Goal: Task Accomplishment & Management: Use online tool/utility

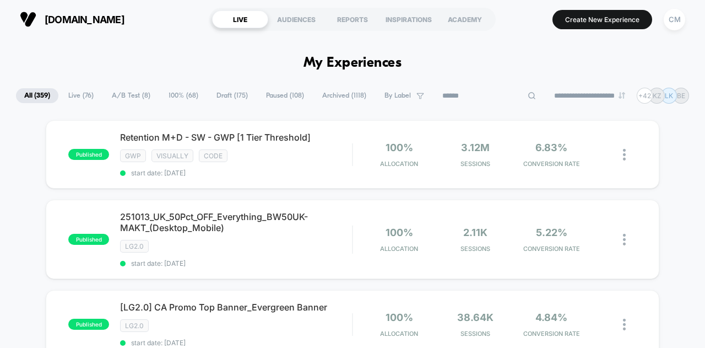
click at [488, 98] on input at bounding box center [489, 95] width 110 height 13
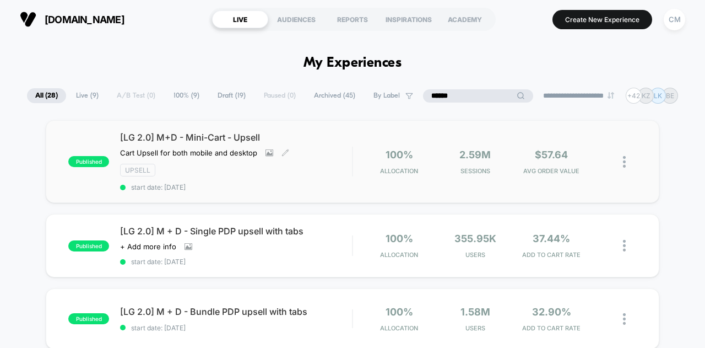
type input "******"
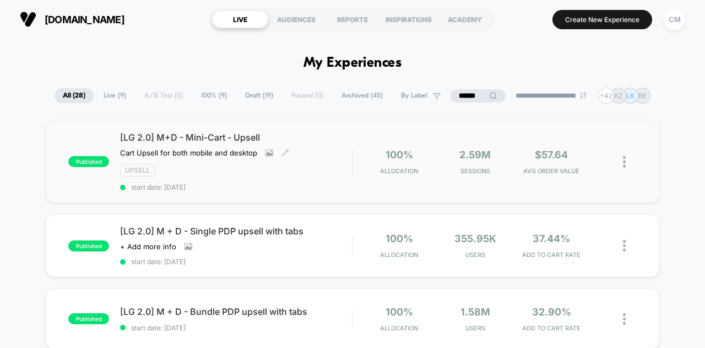
click at [192, 166] on div "Upsell" at bounding box center [236, 170] width 232 height 13
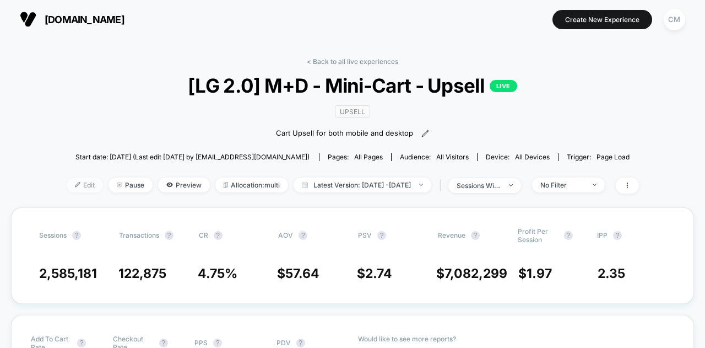
click at [78, 188] on span "Edit" at bounding box center [85, 184] width 36 height 15
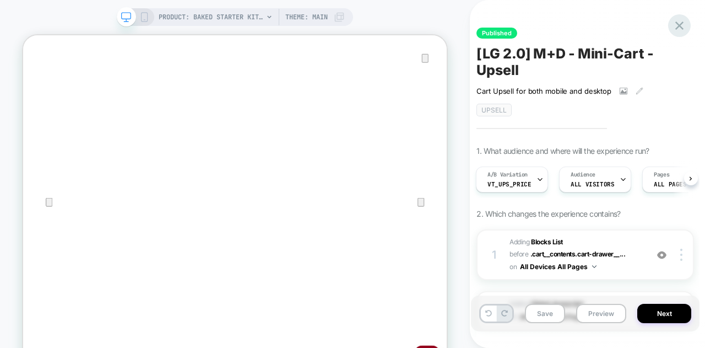
click at [675, 25] on icon at bounding box center [679, 25] width 15 height 15
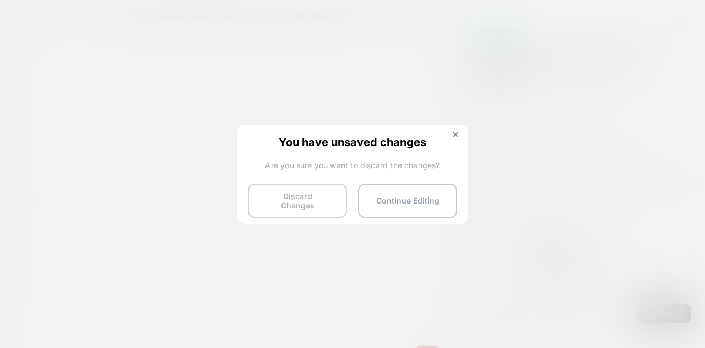
click at [331, 196] on button "Discard Changes" at bounding box center [297, 200] width 99 height 34
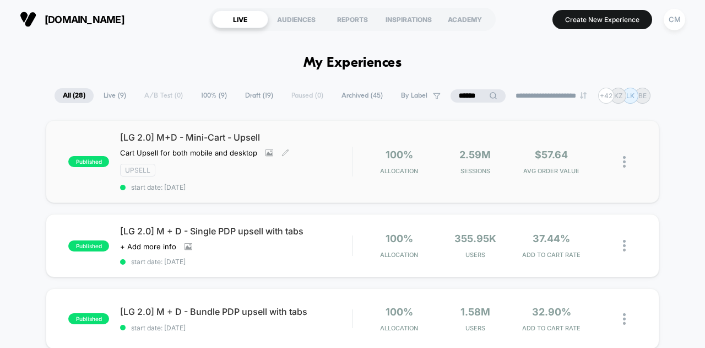
click at [301, 165] on div "Upsell" at bounding box center [236, 170] width 232 height 13
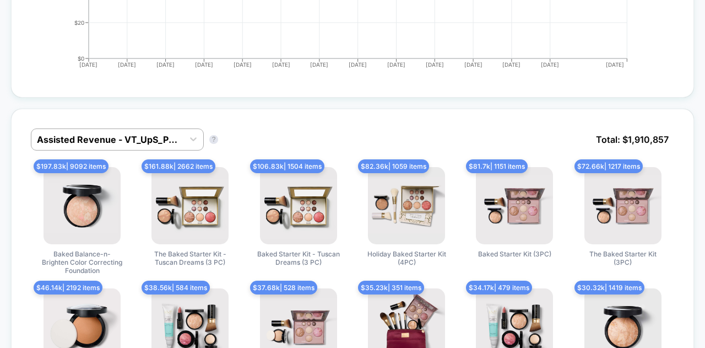
scroll to position [573, 0]
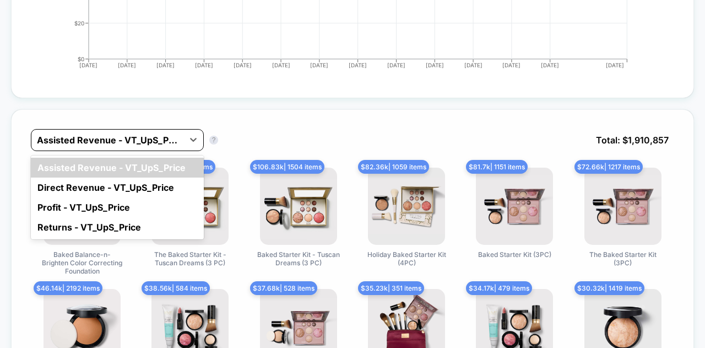
click at [135, 133] on div at bounding box center [107, 139] width 141 height 13
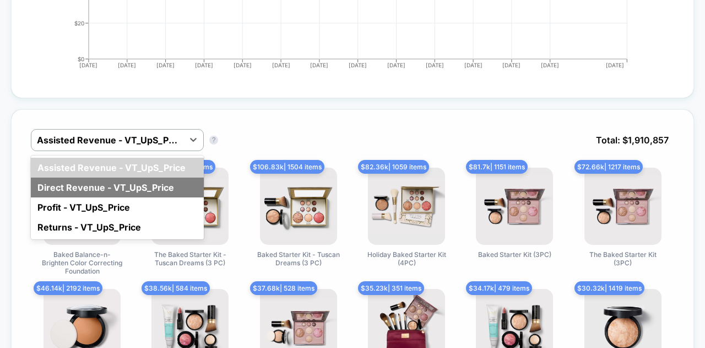
click at [126, 177] on div "Direct Revenue - VT_UpS_Price" at bounding box center [117, 187] width 173 height 20
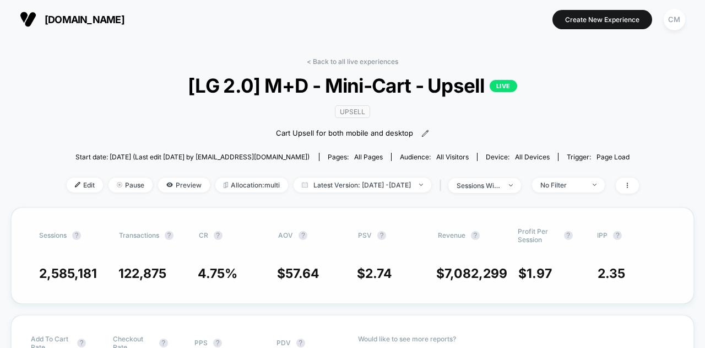
scroll to position [24, 0]
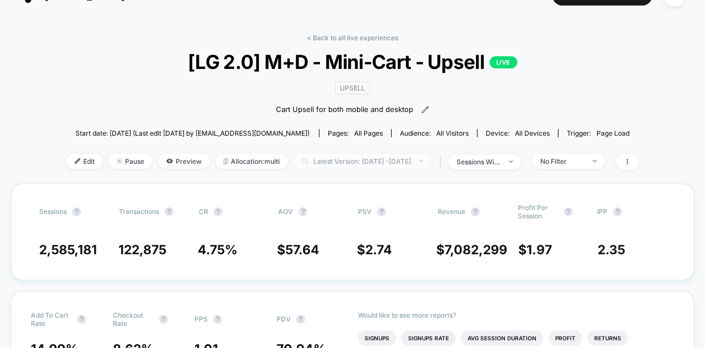
click at [301, 164] on span "Latest Version: [DATE] - [DATE]" at bounding box center [363, 161] width 138 height 15
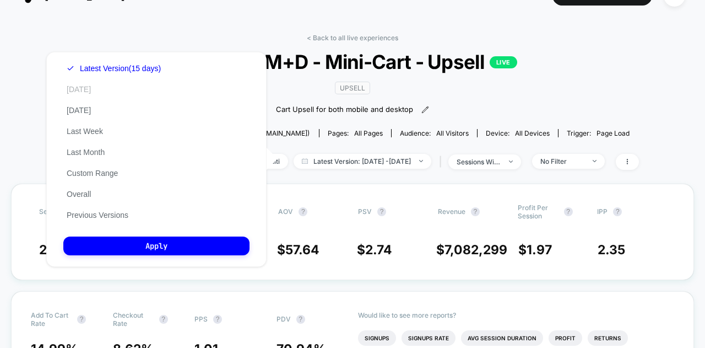
click at [76, 88] on button "[DATE]" at bounding box center [78, 89] width 31 height 10
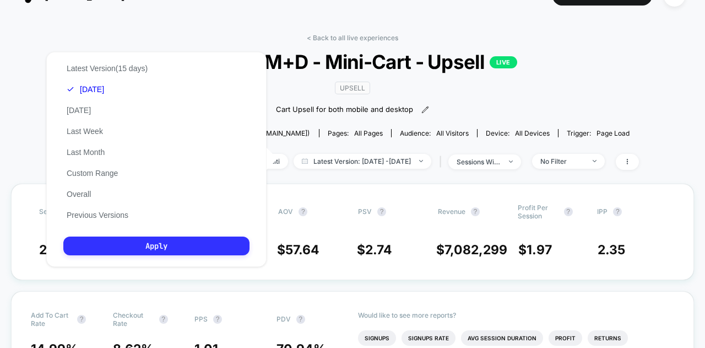
click at [115, 245] on button "Apply" at bounding box center [156, 245] width 186 height 19
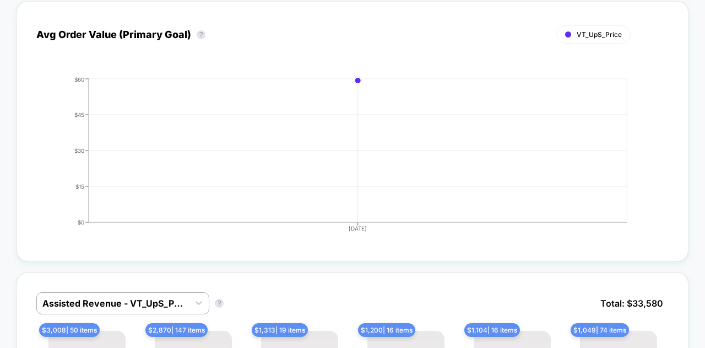
scroll to position [672, 0]
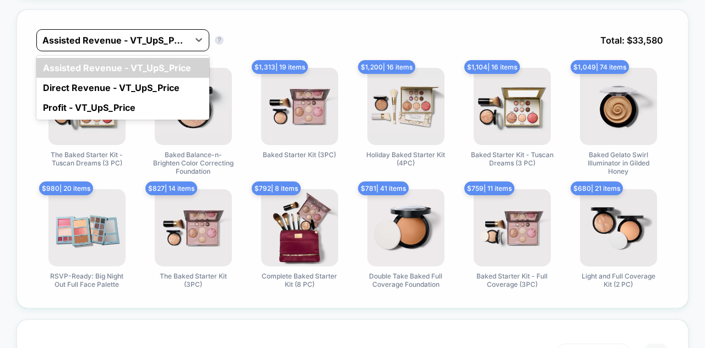
click at [157, 35] on div at bounding box center [112, 40] width 141 height 13
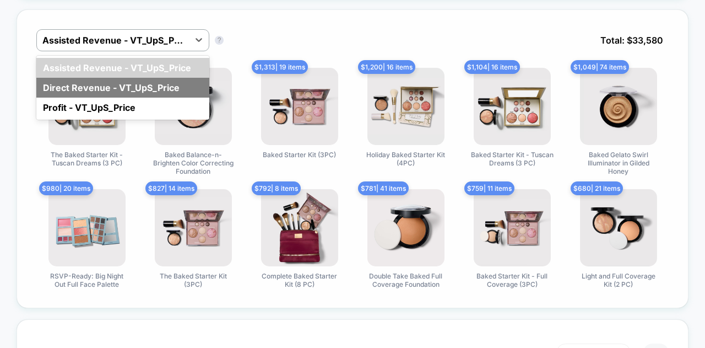
click at [145, 81] on div "Direct Revenue - VT_UpS_Price" at bounding box center [122, 88] width 173 height 20
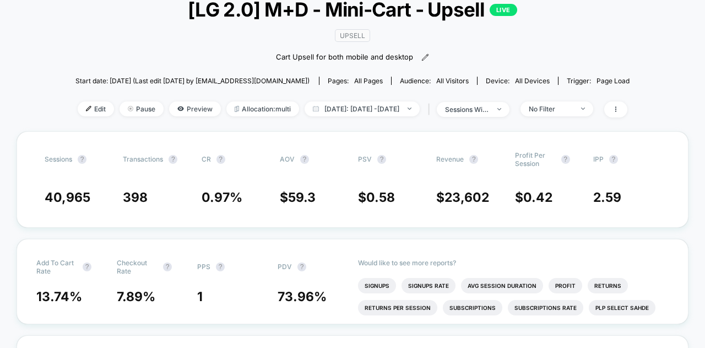
scroll to position [0, 0]
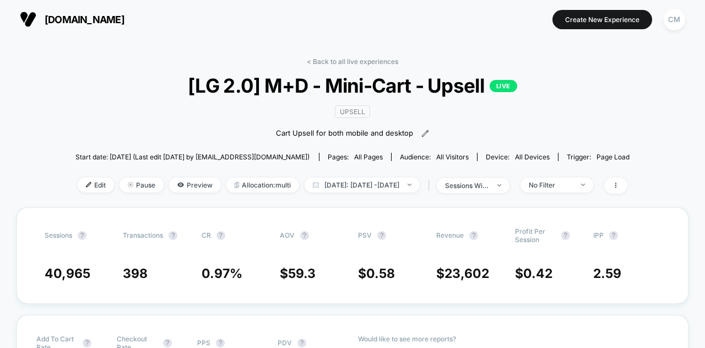
click at [352, 190] on div "Edit Pause Preview Allocation: multi [DATE]: [DATE] - [DATE] | sessions with im…" at bounding box center [352, 185] width 555 height 16
click at [355, 188] on span "[DATE]: [DATE] - [DATE]" at bounding box center [362, 184] width 115 height 15
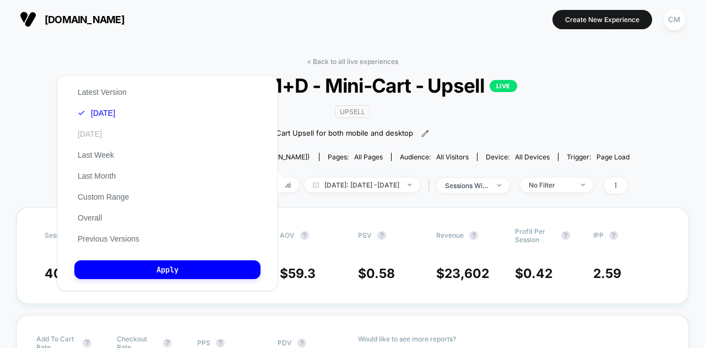
click at [105, 133] on button "[DATE]" at bounding box center [89, 134] width 31 height 10
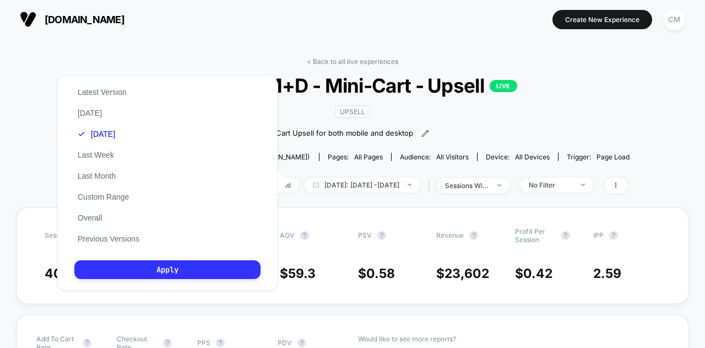
click at [126, 268] on button "Apply" at bounding box center [167, 269] width 186 height 19
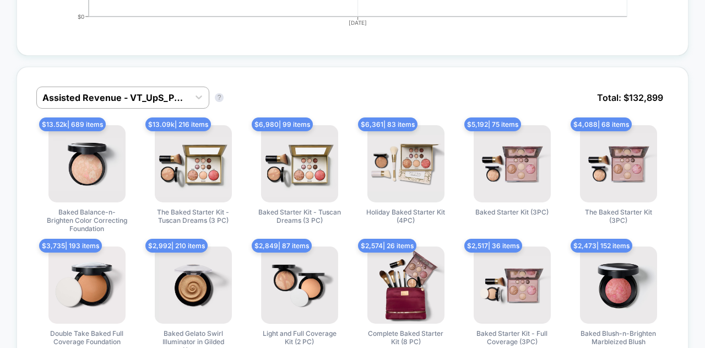
scroll to position [616, 0]
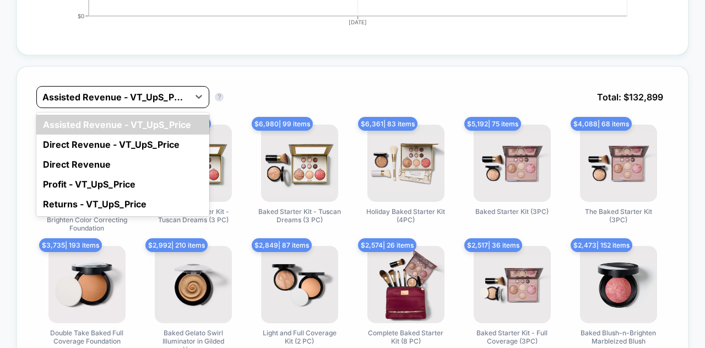
click at [181, 97] on div "Assisted Revenue - VT_UpS_Price" at bounding box center [113, 97] width 152 height 18
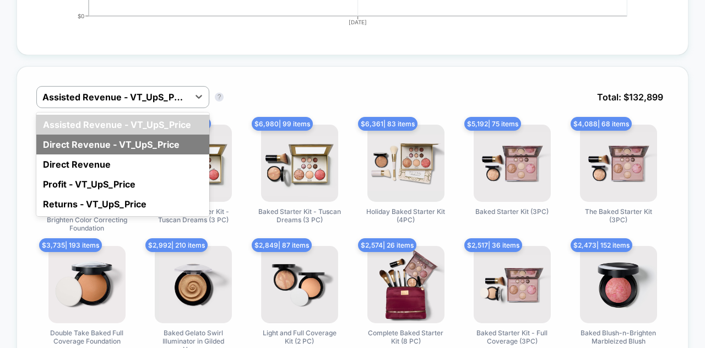
click at [176, 134] on div "Direct Revenue - VT_UpS_Price" at bounding box center [122, 144] width 173 height 20
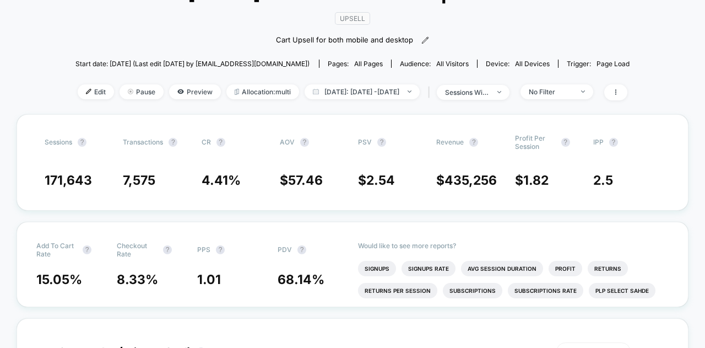
scroll to position [94, 0]
click at [80, 84] on span "Edit" at bounding box center [96, 91] width 36 height 15
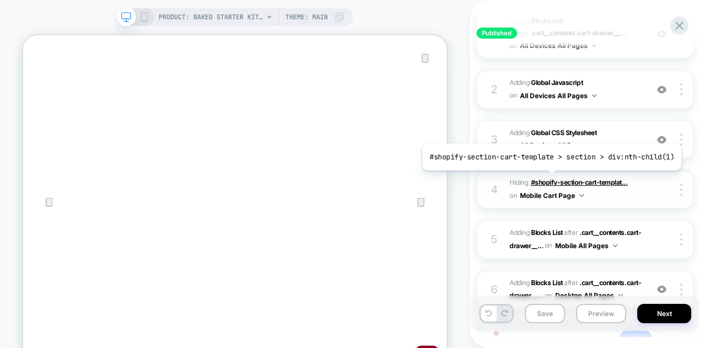
click at [549, 178] on span "#shopify-section-cart-templat..." at bounding box center [579, 182] width 97 height 8
click at [560, 179] on span "#shopify-section-cart-templat..." at bounding box center [579, 182] width 97 height 8
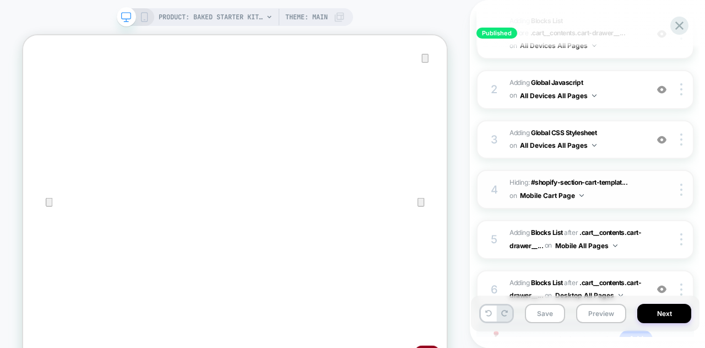
click at [625, 190] on span "Hiding : #shopify-section-cart-templat... #shopify-section-cart-template > sect…" at bounding box center [575, 189] width 132 height 26
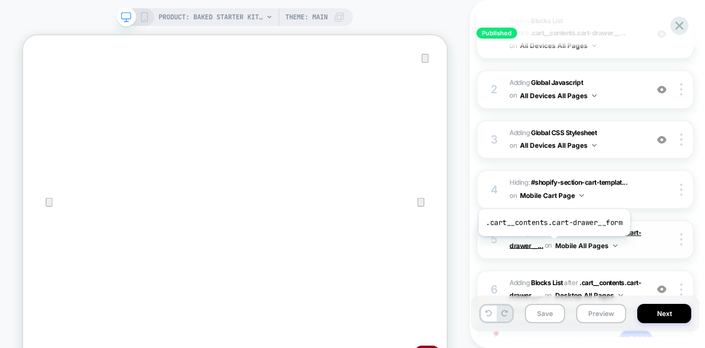
click at [552, 243] on span ".cart__contents.cart-drawer__..." at bounding box center [575, 238] width 132 height 21
click at [551, 241] on span ".cart__contents.cart-drawer__..." at bounding box center [575, 238] width 132 height 21
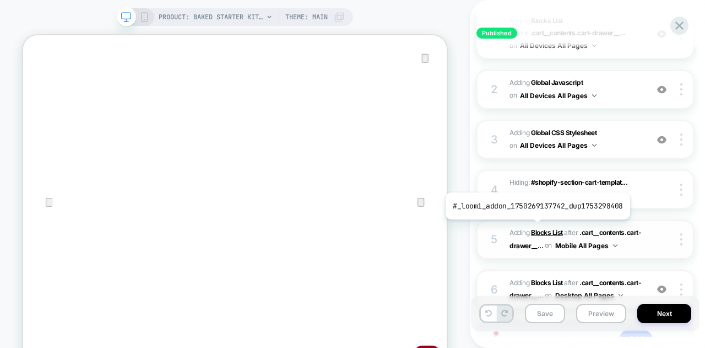
click at [535, 228] on b "Blocks List" at bounding box center [547, 232] width 32 height 8
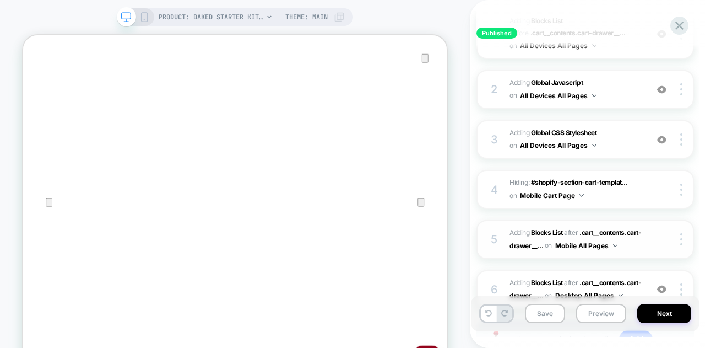
scroll to position [310, 0]
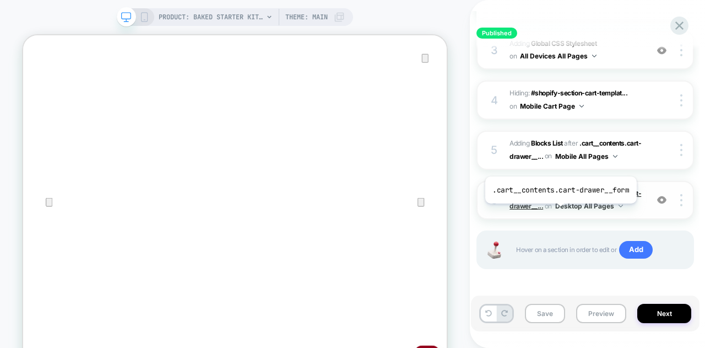
click at [559, 210] on span ".cart__contents.cart-drawer__..." at bounding box center [575, 199] width 132 height 21
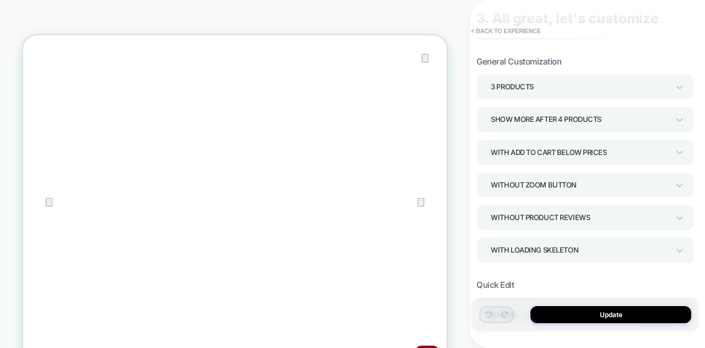
scroll to position [0, 0]
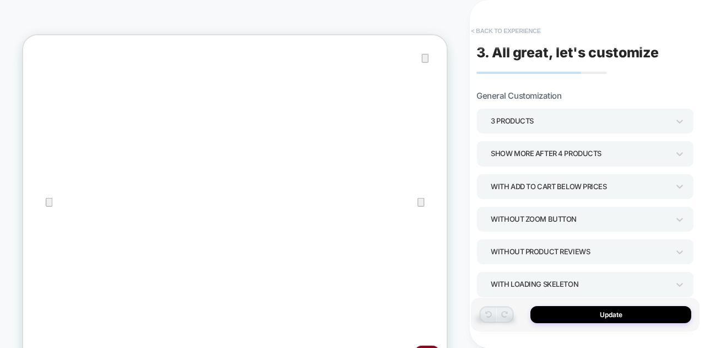
click at [507, 39] on button "< Back to experience" at bounding box center [505, 31] width 80 height 18
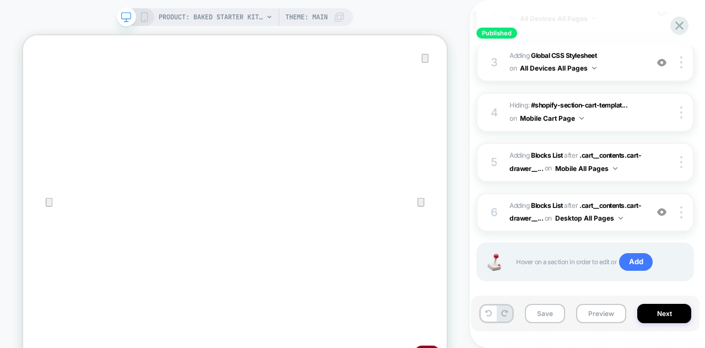
scroll to position [297, 0]
click at [609, 165] on span ".cart__contents.cart-drawer__..." at bounding box center [575, 161] width 132 height 21
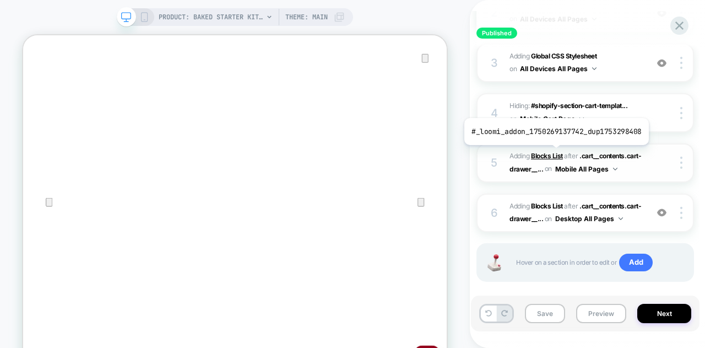
click at [554, 153] on b "Blocks List" at bounding box center [547, 155] width 32 height 8
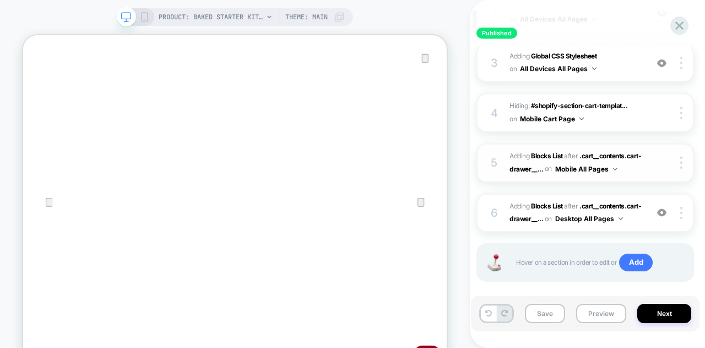
click at [555, 176] on button "Mobile All Pages" at bounding box center [586, 169] width 62 height 14
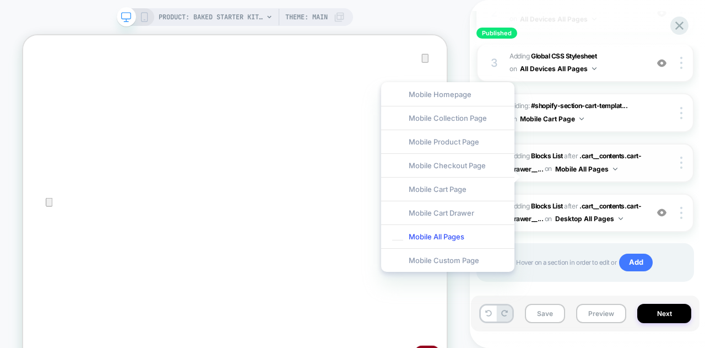
click at [555, 176] on button "Mobile All Pages" at bounding box center [586, 169] width 62 height 14
click at [660, 196] on div "1 #_loomi_addon_1708941549518_dup1749582169_dup1753298408 Adding Blocks List BE…" at bounding box center [585, 120] width 218 height 377
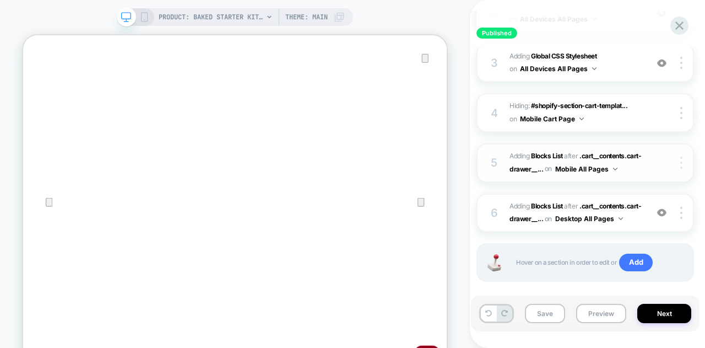
click at [676, 167] on div at bounding box center [682, 162] width 21 height 12
click at [476, 196] on div "Published [LG 2.0] M+D - Mini-Cart - Upsell Cart Upsell for both mobile and des…" at bounding box center [585, 173] width 229 height 325
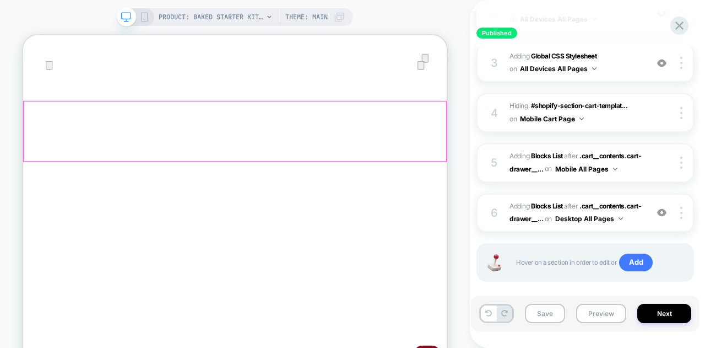
scroll to position [0, 0]
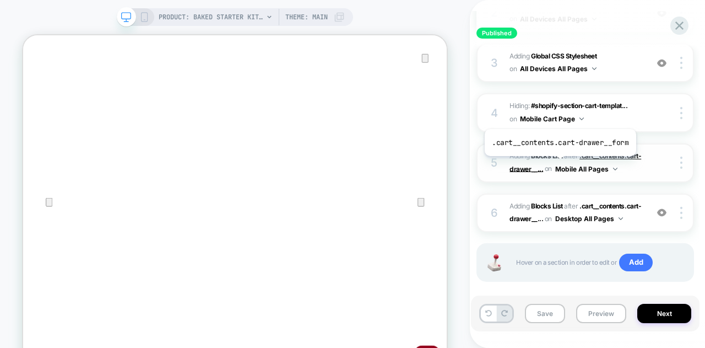
click at [558, 164] on span ".cart__contents.cart-drawer__..." at bounding box center [575, 161] width 132 height 21
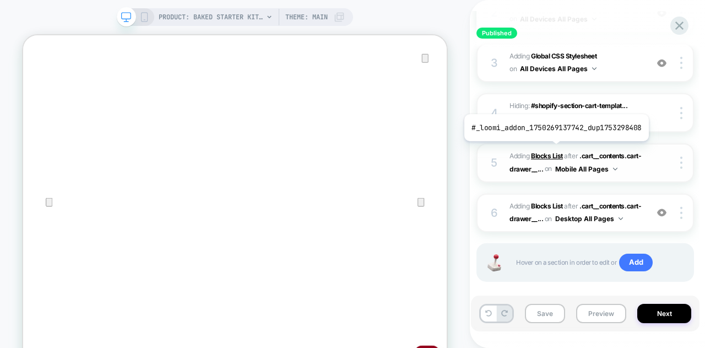
click at [554, 151] on b "Blocks List" at bounding box center [547, 155] width 32 height 8
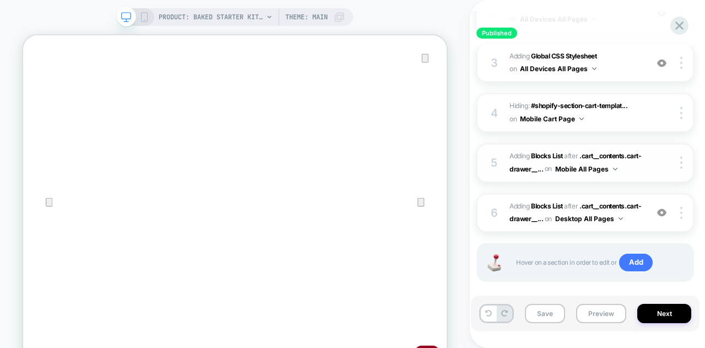
click at [655, 160] on div at bounding box center [672, 162] width 41 height 12
click at [681, 166] on img at bounding box center [681, 162] width 2 height 12
click at [680, 219] on div at bounding box center [682, 213] width 21 height 12
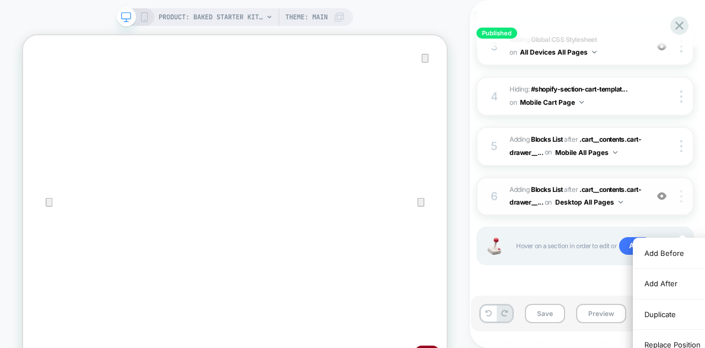
scroll to position [333, 0]
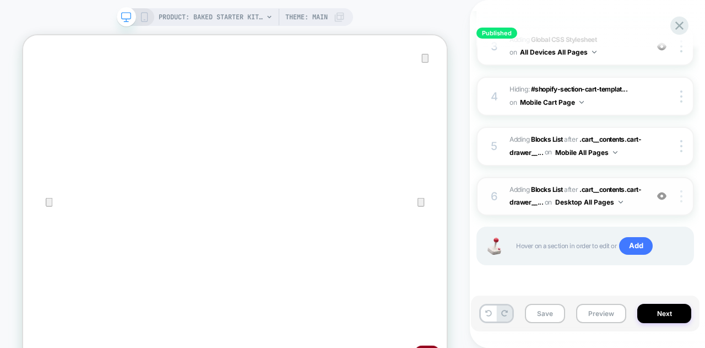
click at [680, 190] on img at bounding box center [681, 196] width 2 height 12
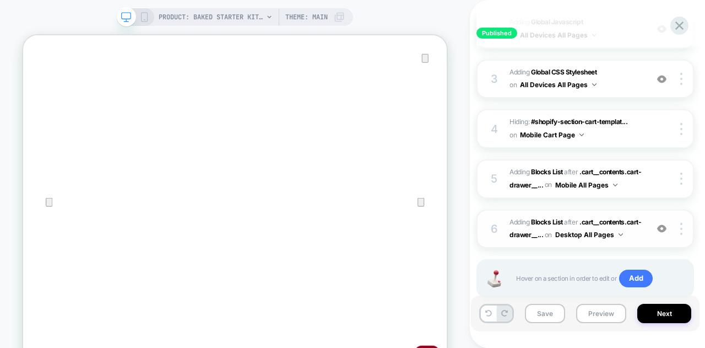
scroll to position [281, 0]
click at [568, 192] on button "Mobile All Pages" at bounding box center [586, 185] width 62 height 14
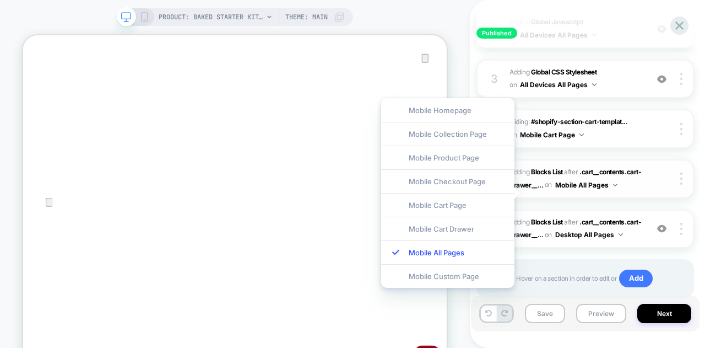
click at [604, 198] on div "5 #_loomi_addon_1750269137742_dup1753298408 Adding Blocks List AFTER .cart__con…" at bounding box center [585, 178] width 218 height 39
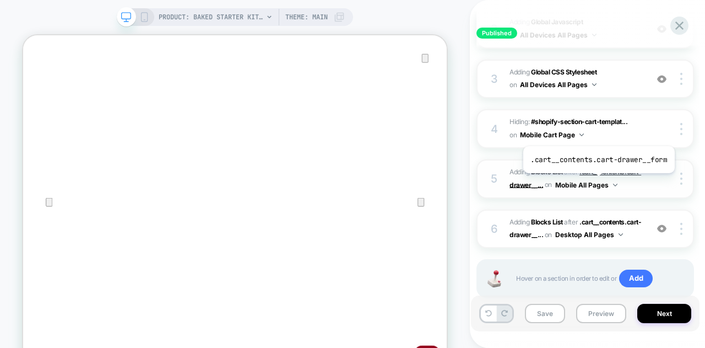
click at [597, 181] on span ".cart__contents.cart-drawer__..." at bounding box center [575, 177] width 132 height 21
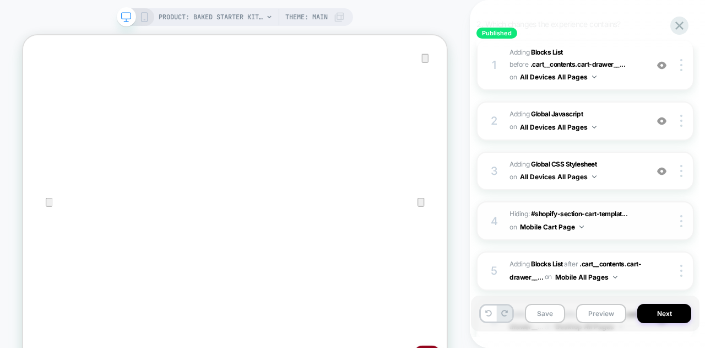
scroll to position [166, 0]
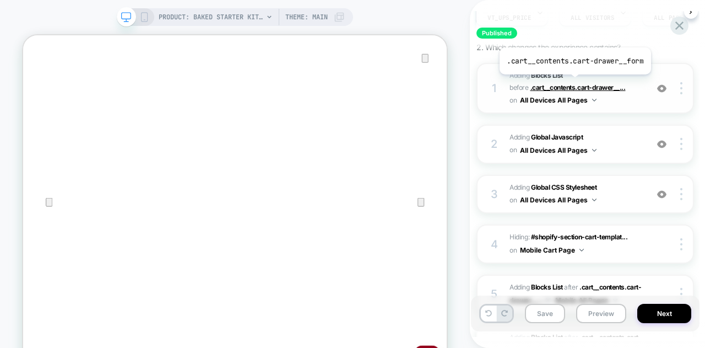
click at [573, 83] on span ".cart__contents.cart-drawer__..." at bounding box center [577, 87] width 95 height 8
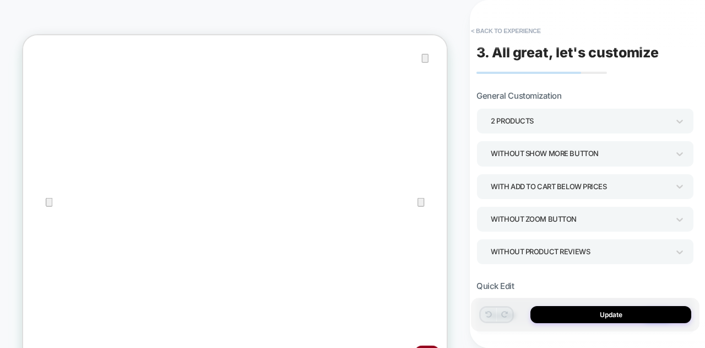
type textarea "*"
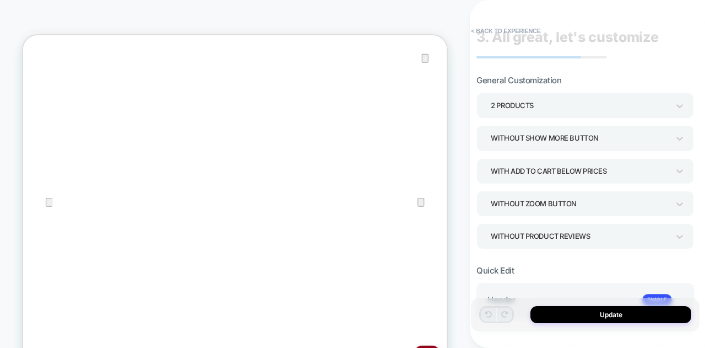
scroll to position [0, 0]
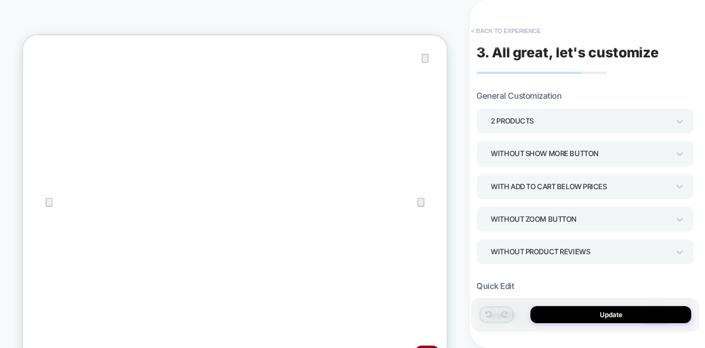
click at [487, 34] on button "< Back to experience" at bounding box center [505, 31] width 80 height 18
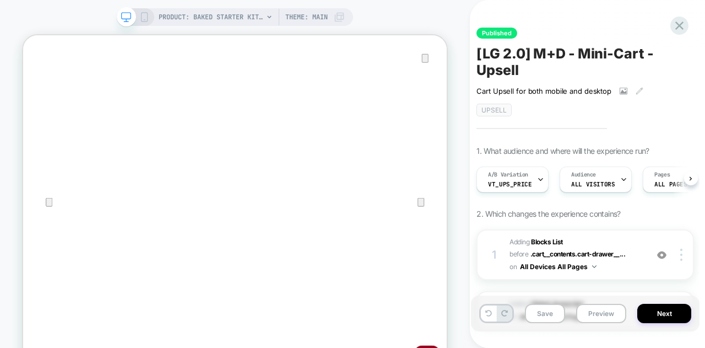
scroll to position [0, 1]
